Goal: Check status: Check status

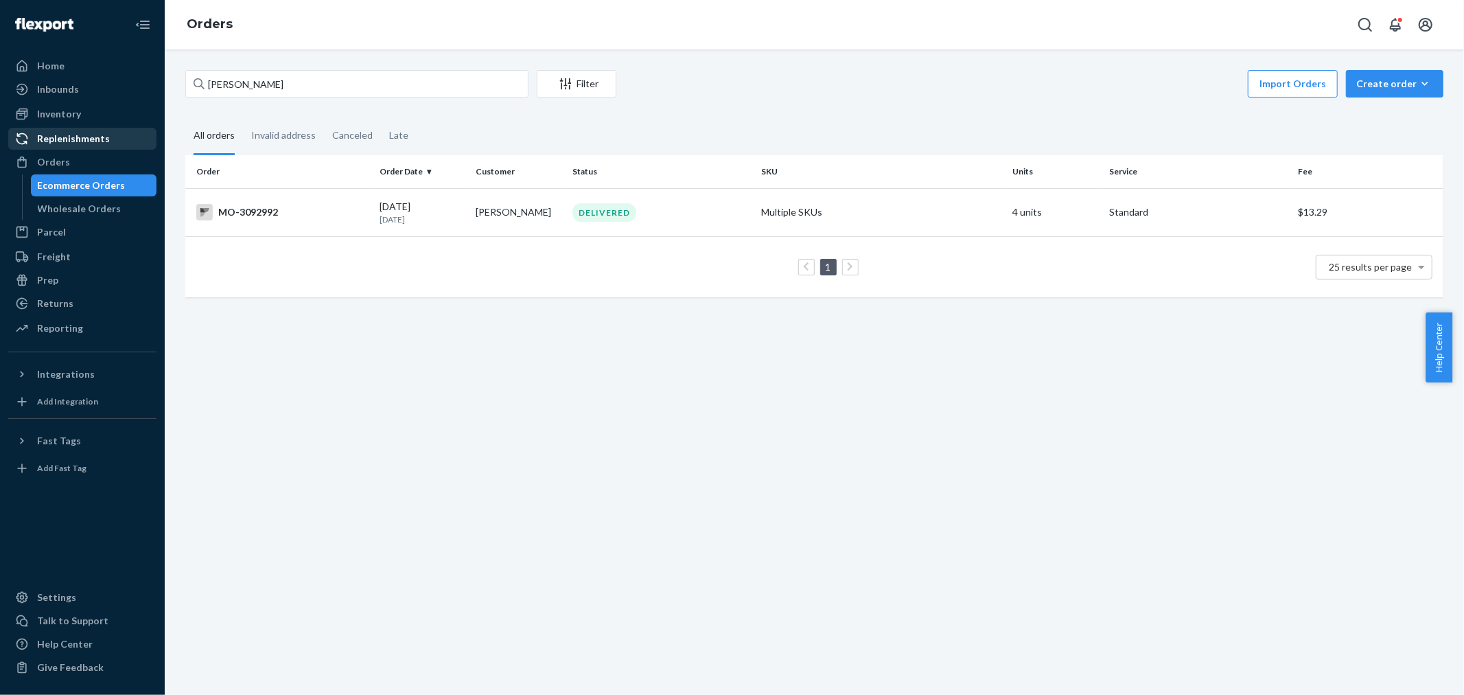
click at [103, 147] on div "Replenishments" at bounding box center [83, 138] width 146 height 19
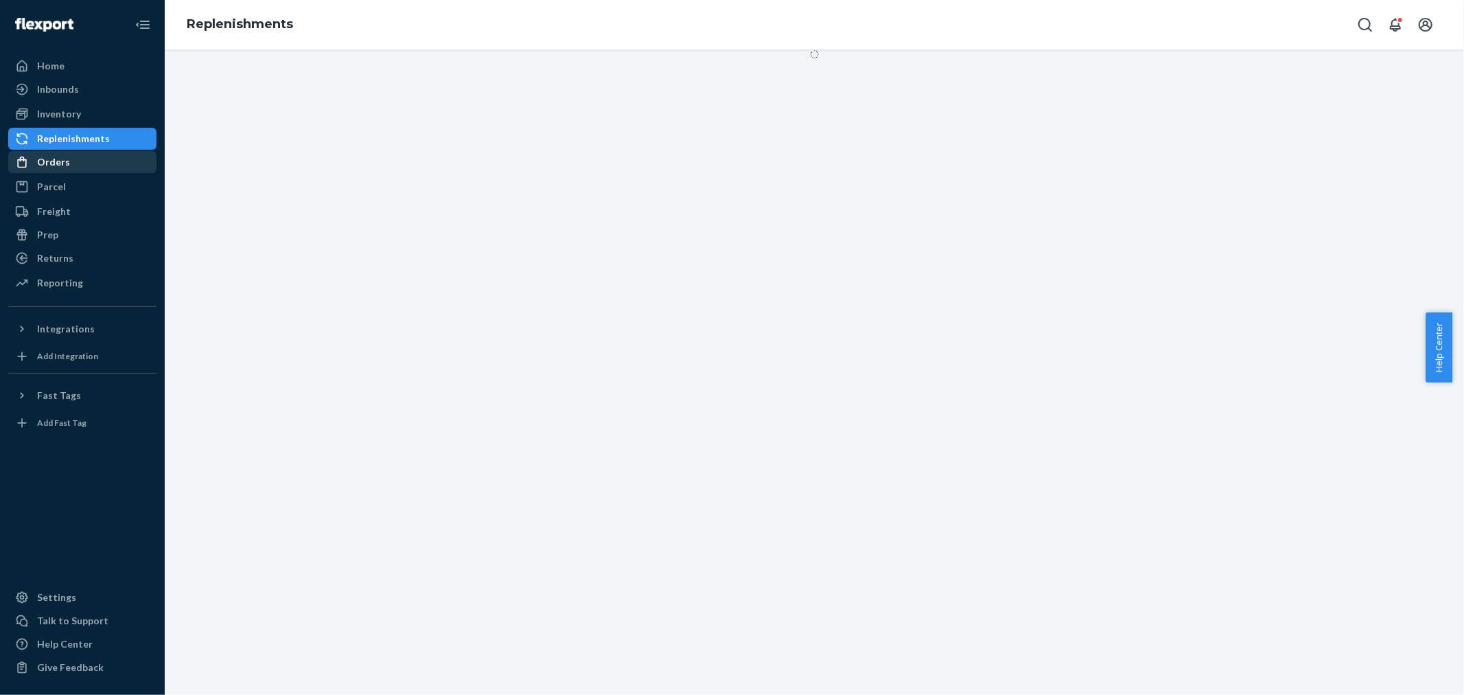
click at [102, 155] on div "Orders" at bounding box center [83, 161] width 146 height 19
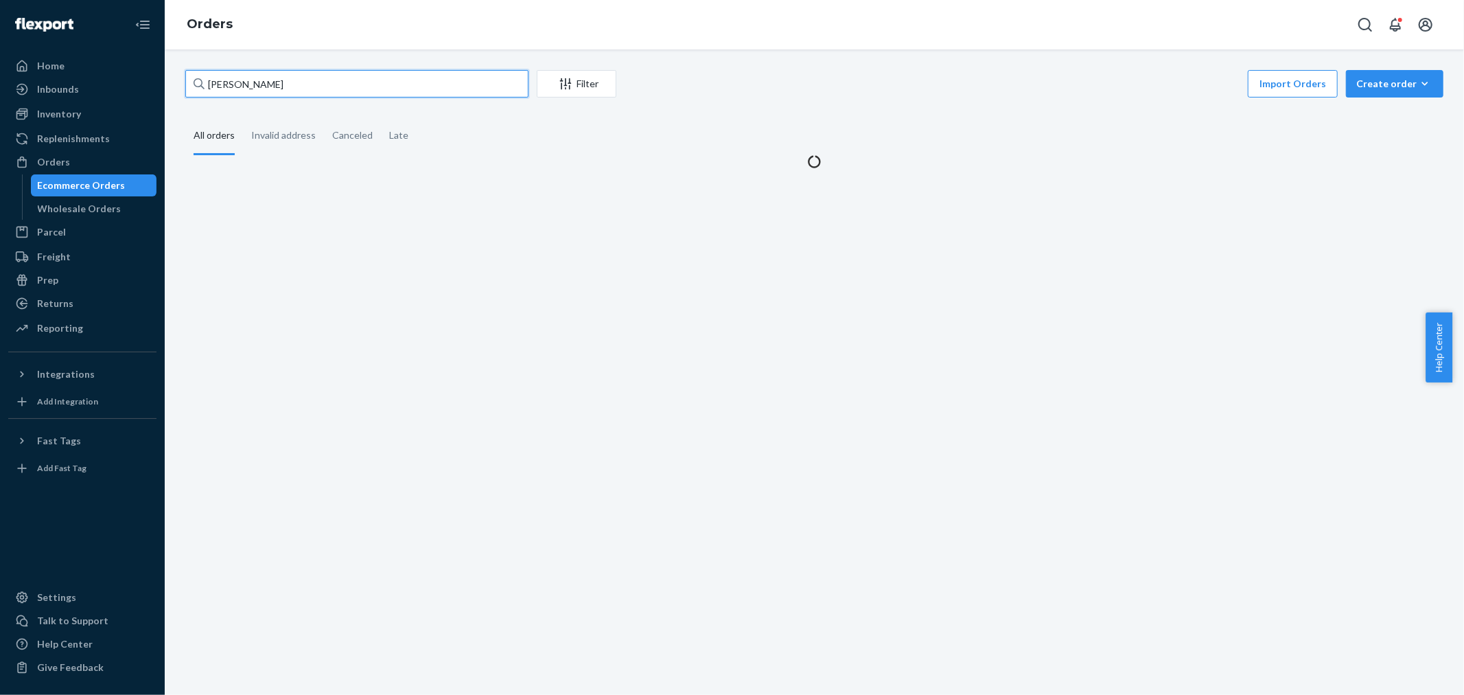
click at [304, 83] on input "[PERSON_NAME]" at bounding box center [356, 83] width 343 height 27
paste input "3081713"
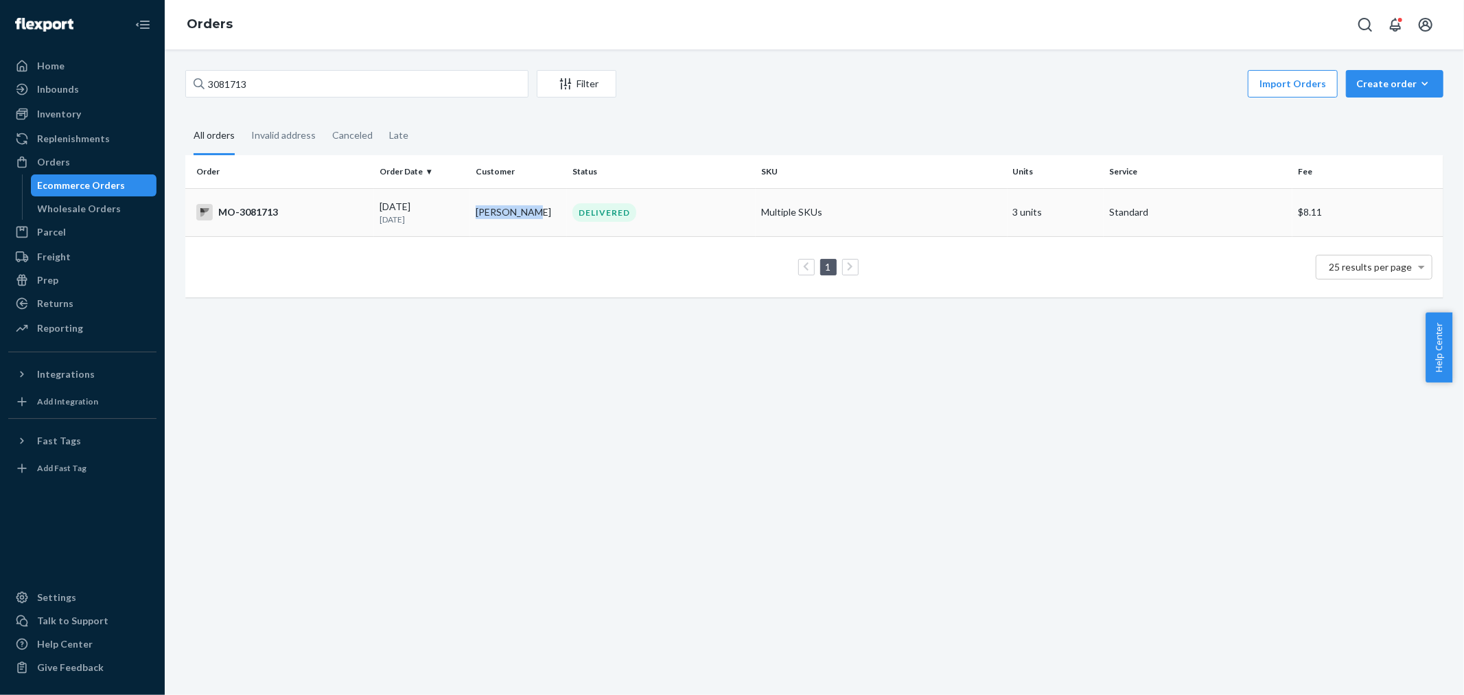
copy td "[PERSON_NAME]"
drag, startPoint x: 532, startPoint y: 214, endPoint x: 454, endPoint y: 98, distance: 139.5
click at [454, 99] on div "3081713 Filter Import Orders Create order Ecommerce order Removal order All ord…" at bounding box center [814, 190] width 1279 height 241
click at [445, 77] on input "3081713" at bounding box center [356, 83] width 343 height 27
paste input "[PERSON_NAME]"
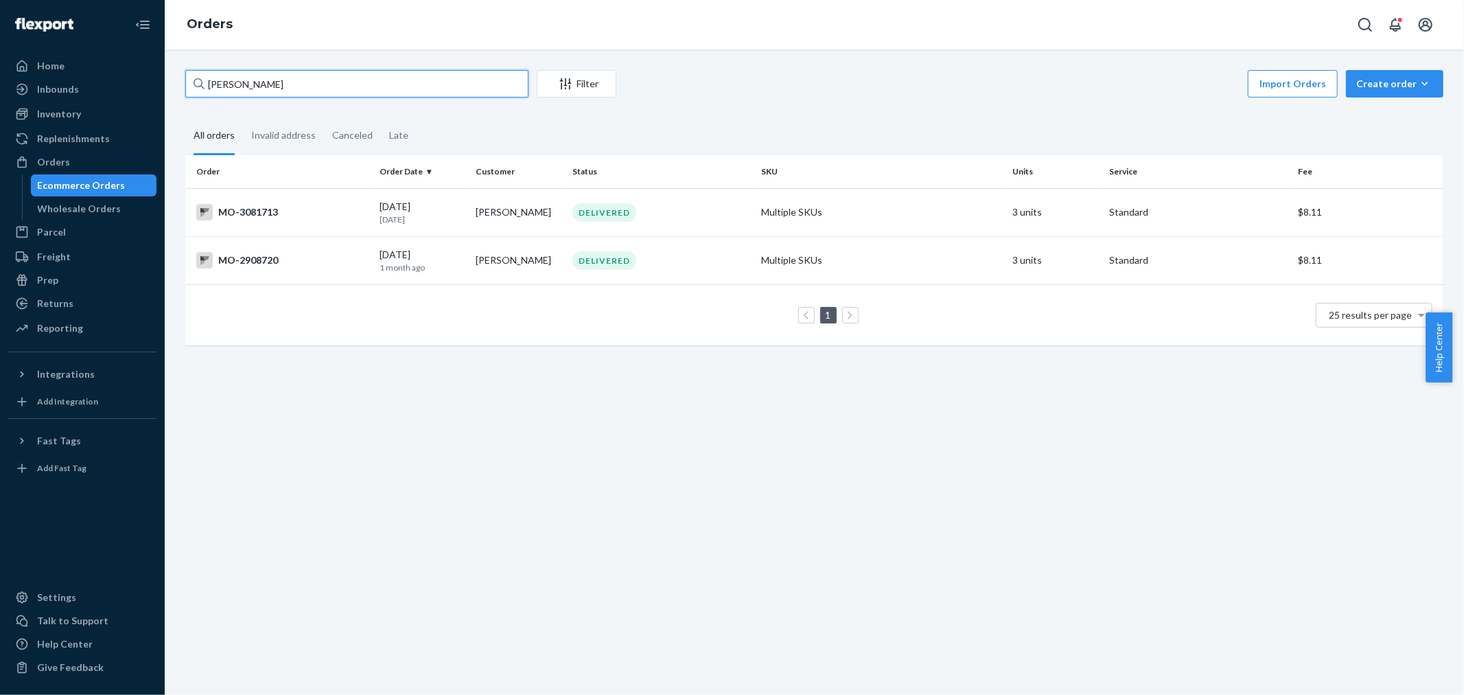
type input "[PERSON_NAME]"
